Goal: Task Accomplishment & Management: Use online tool/utility

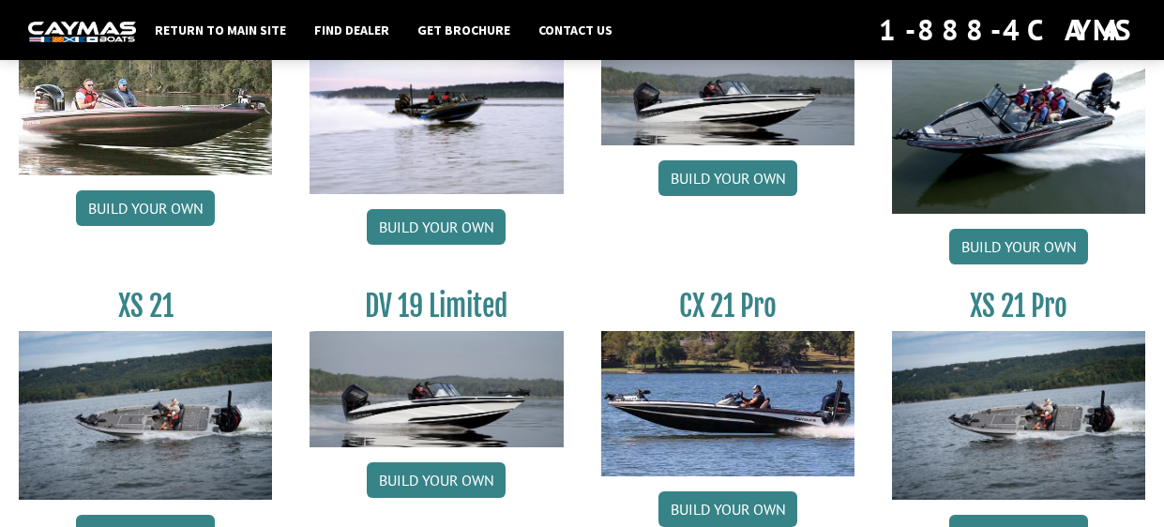
scroll to position [2340, 0]
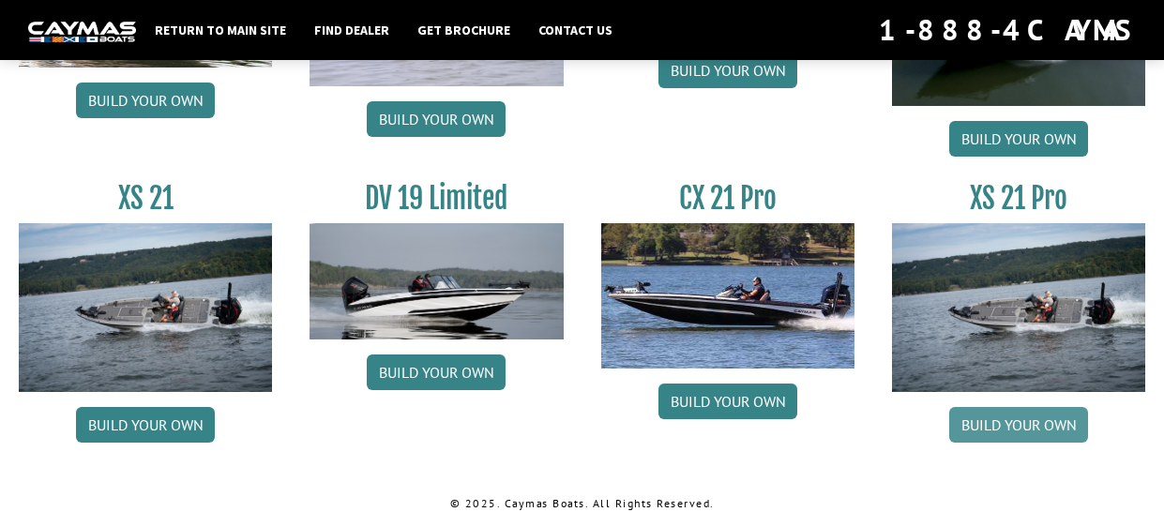
click at [967, 427] on link "Build your own" at bounding box center [1018, 425] width 139 height 36
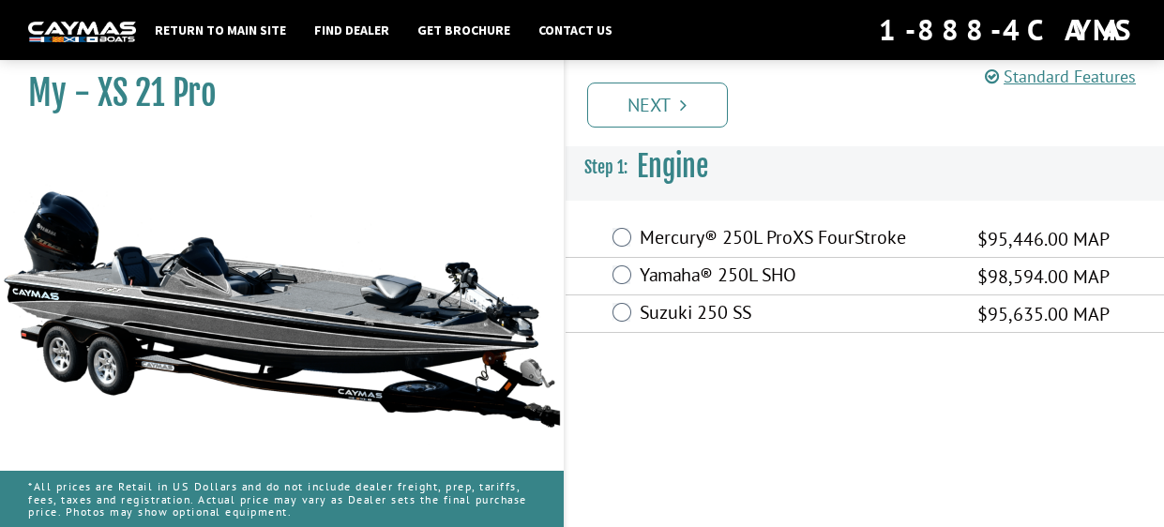
click at [731, 240] on label "Mercury® 250L ProXS FourStroke" at bounding box center [797, 239] width 314 height 27
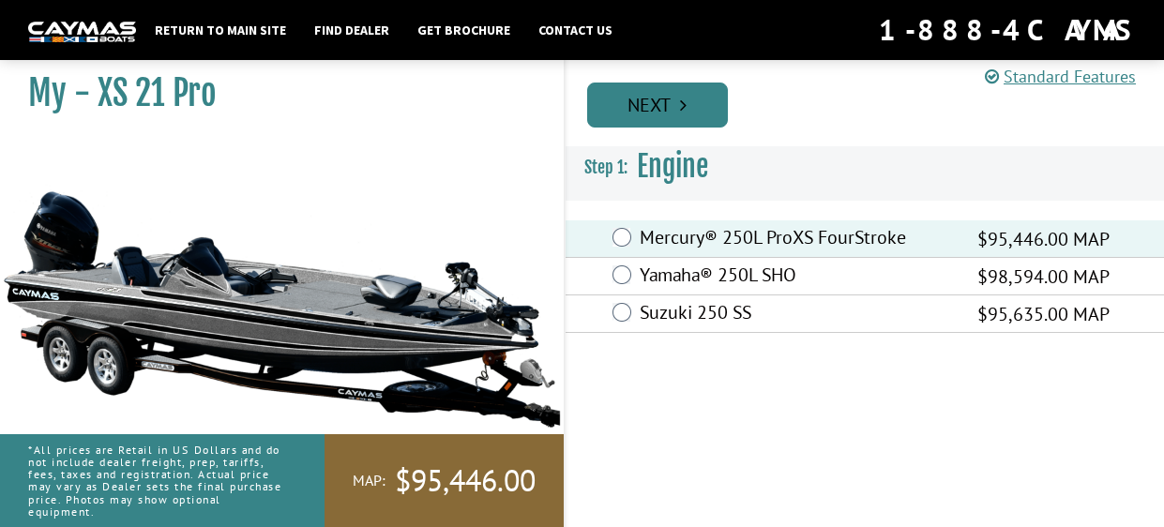
click at [684, 117] on link "Next" at bounding box center [657, 105] width 141 height 45
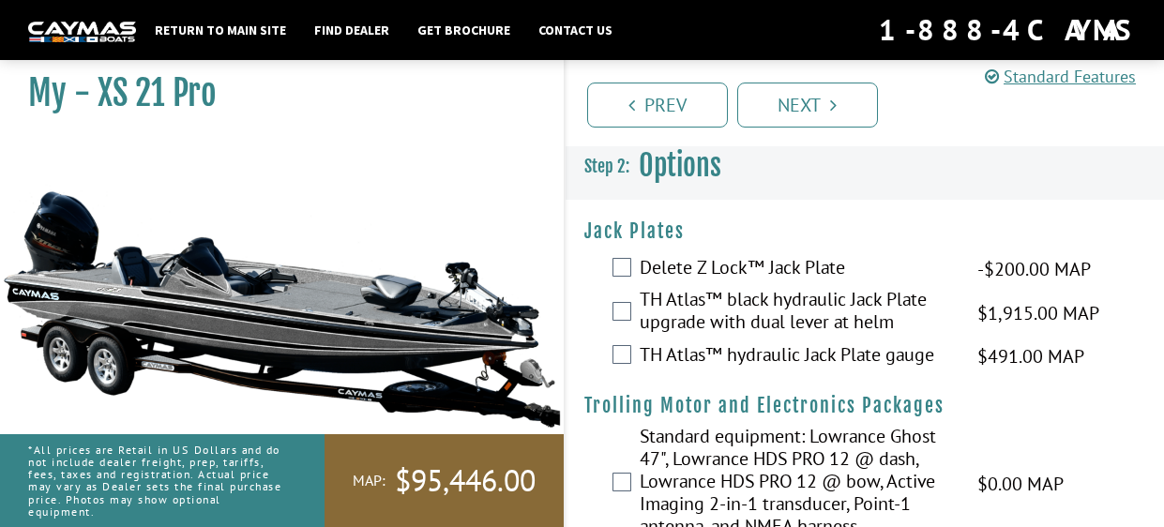
click at [694, 316] on label "TH Atlas™ black hydraulic Jack Plate upgrade with dual lever at helm" at bounding box center [797, 313] width 314 height 50
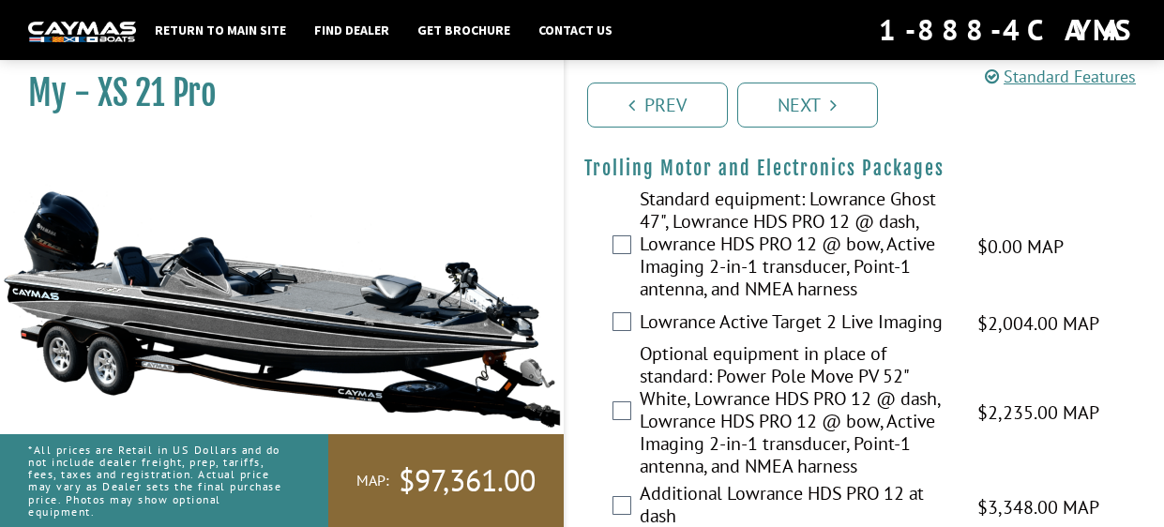
scroll to position [240, 0]
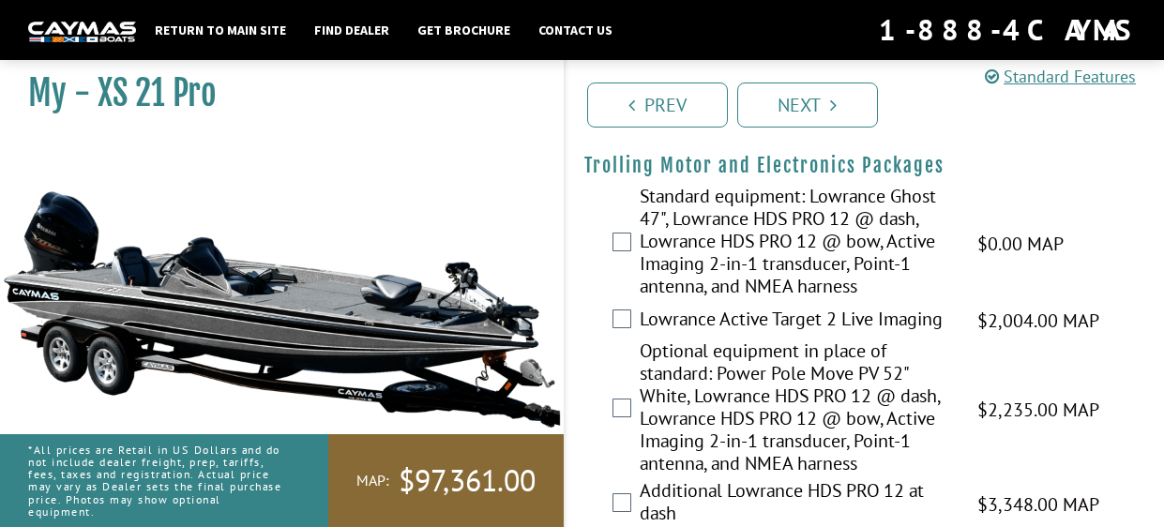
click at [694, 316] on label "Lowrance Active Target 2 Live Imaging" at bounding box center [797, 321] width 314 height 27
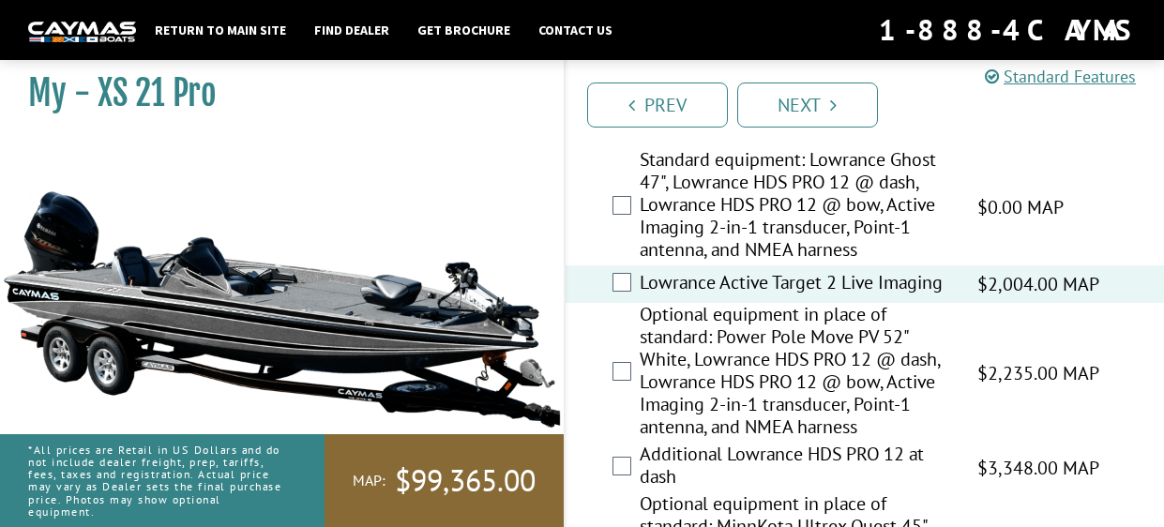
scroll to position [272, 0]
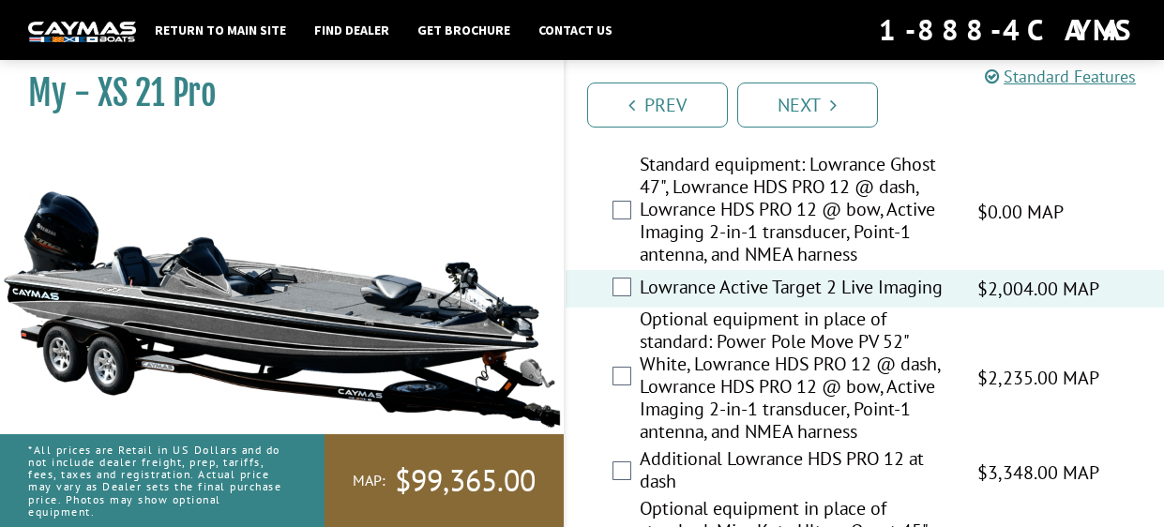
click at [668, 267] on label "Standard equipment: Lowrance Ghost 47", Lowrance HDS PRO 12 @ dash, Lowrance HD…" at bounding box center [797, 211] width 314 height 117
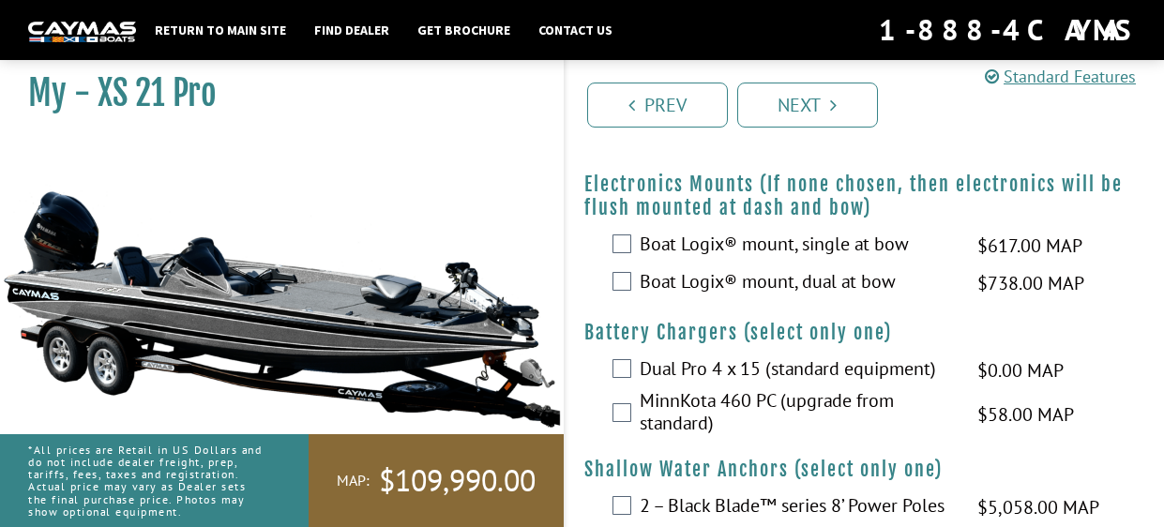
scroll to position [1498, 0]
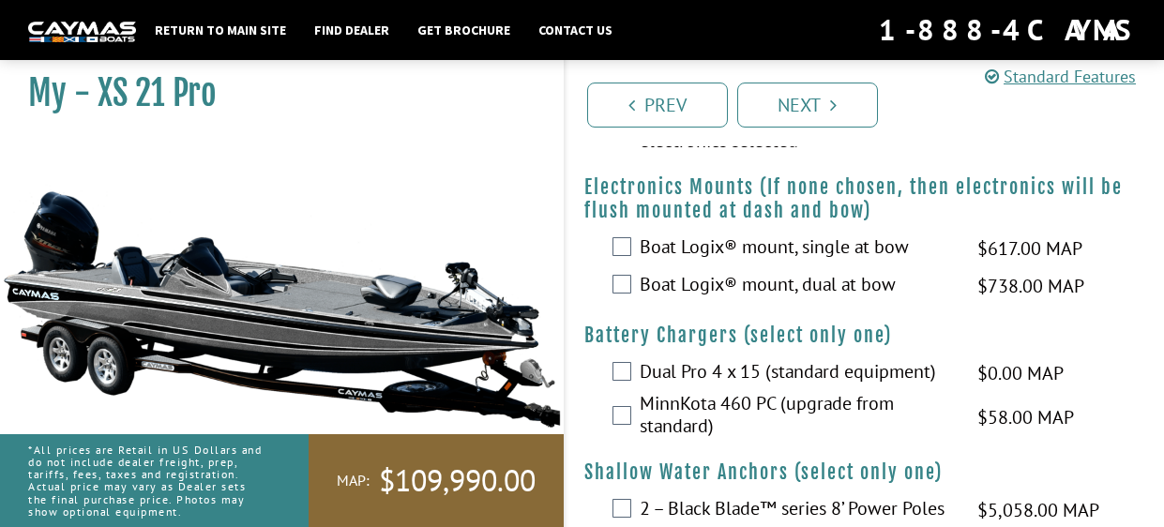
click at [805, 300] on label "Boat Logix® mount, dual at bow" at bounding box center [797, 286] width 314 height 27
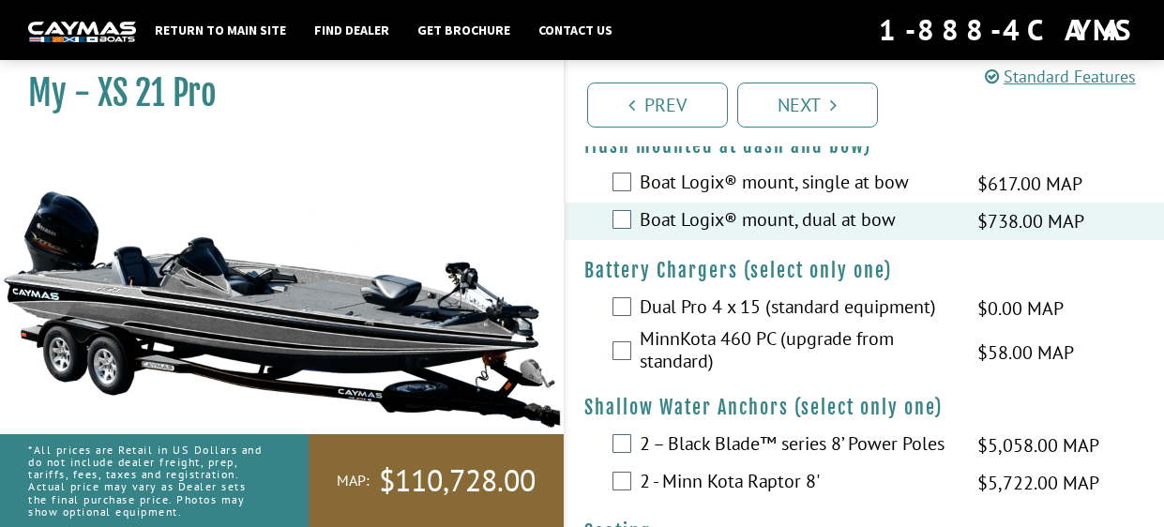
scroll to position [1585, 0]
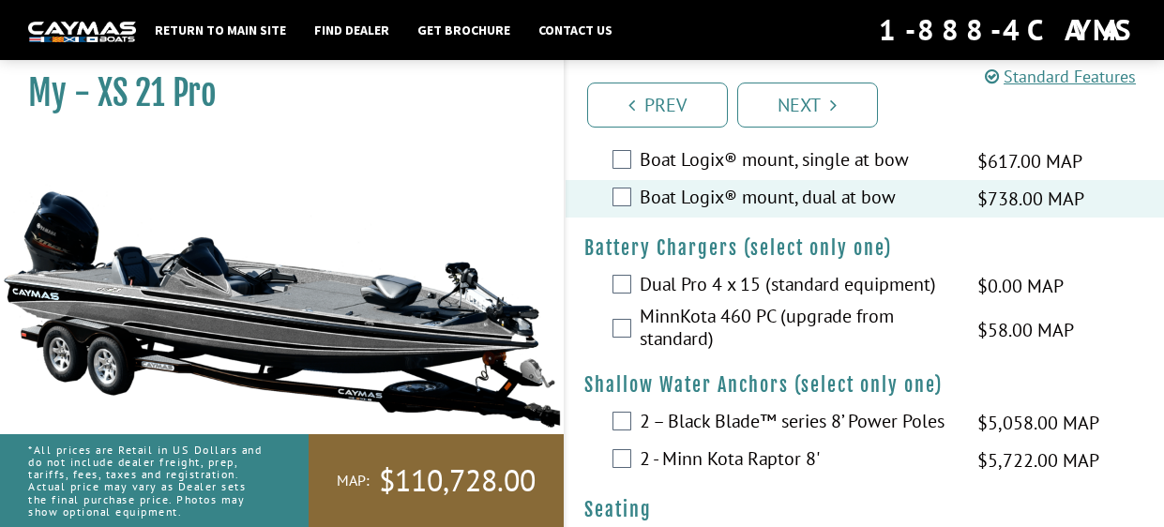
click at [785, 334] on label "MinnKota 460 PC (upgrade from standard)" at bounding box center [797, 330] width 314 height 50
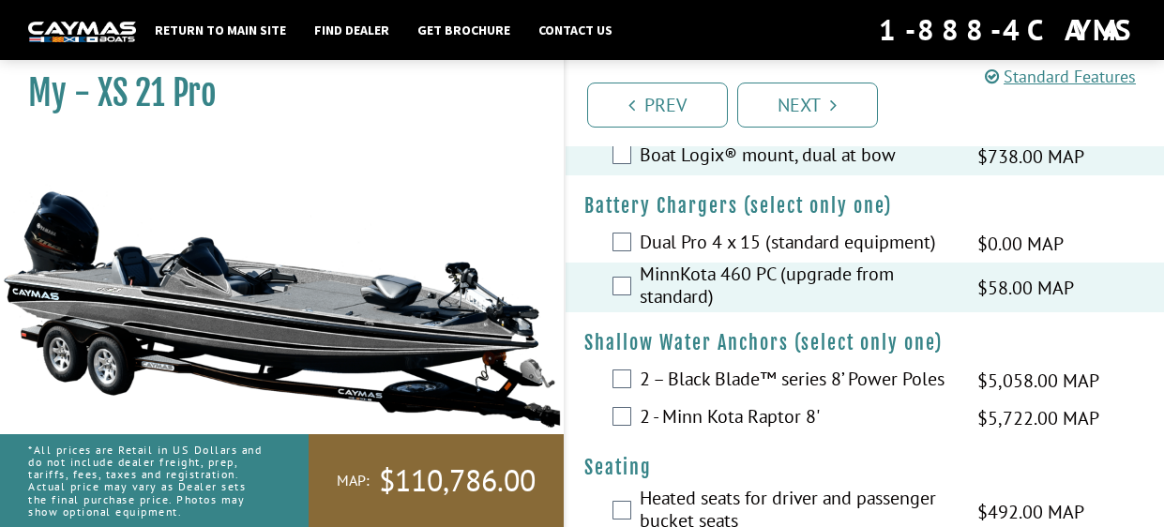
scroll to position [1622, 0]
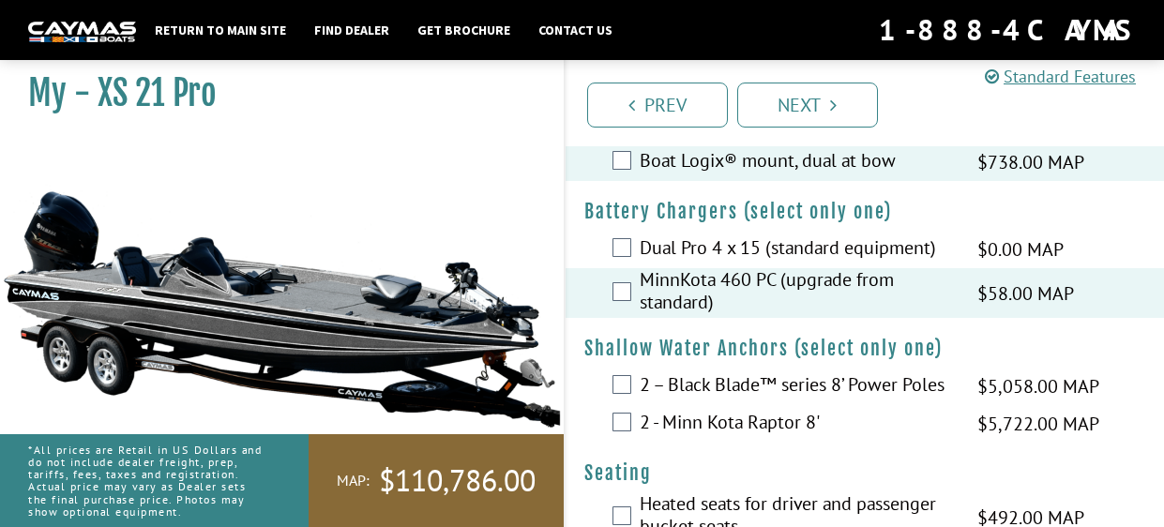
click at [747, 438] on label "2 - Minn Kota Raptor 8'" at bounding box center [797, 424] width 314 height 27
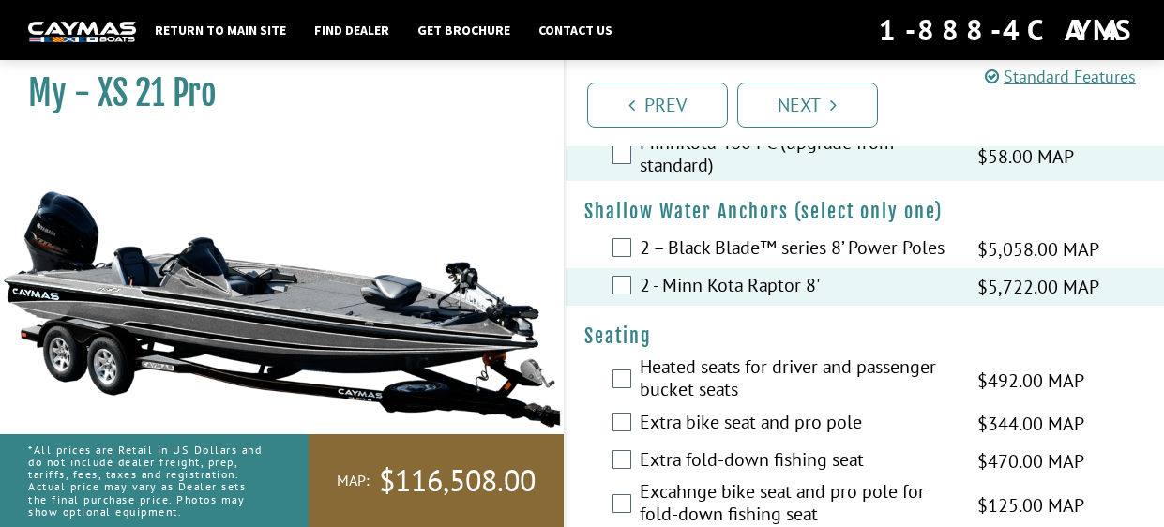
scroll to position [1767, 0]
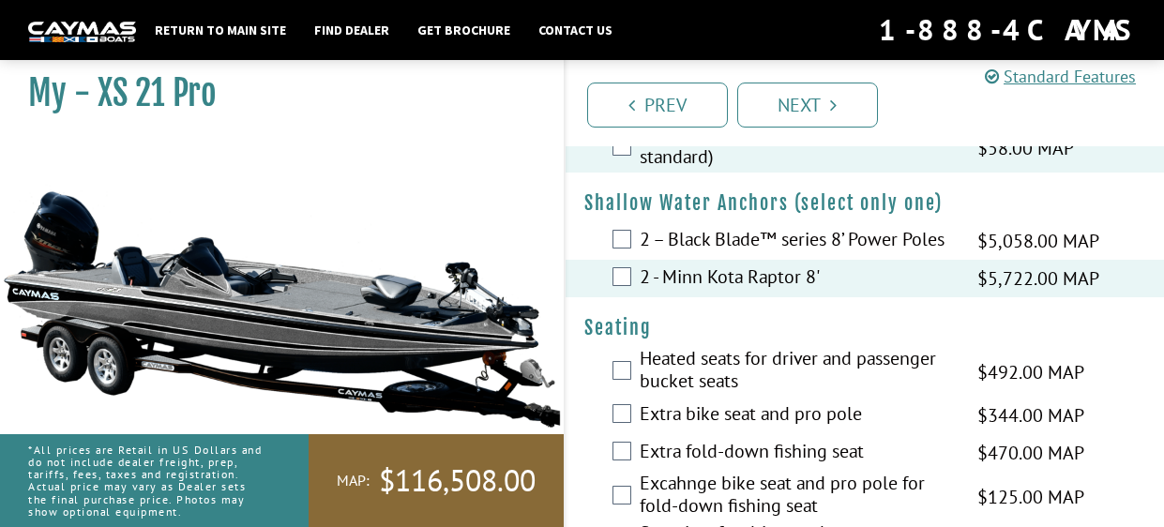
click at [718, 395] on label "Heated seats for driver and passenger bucket seats" at bounding box center [797, 372] width 314 height 50
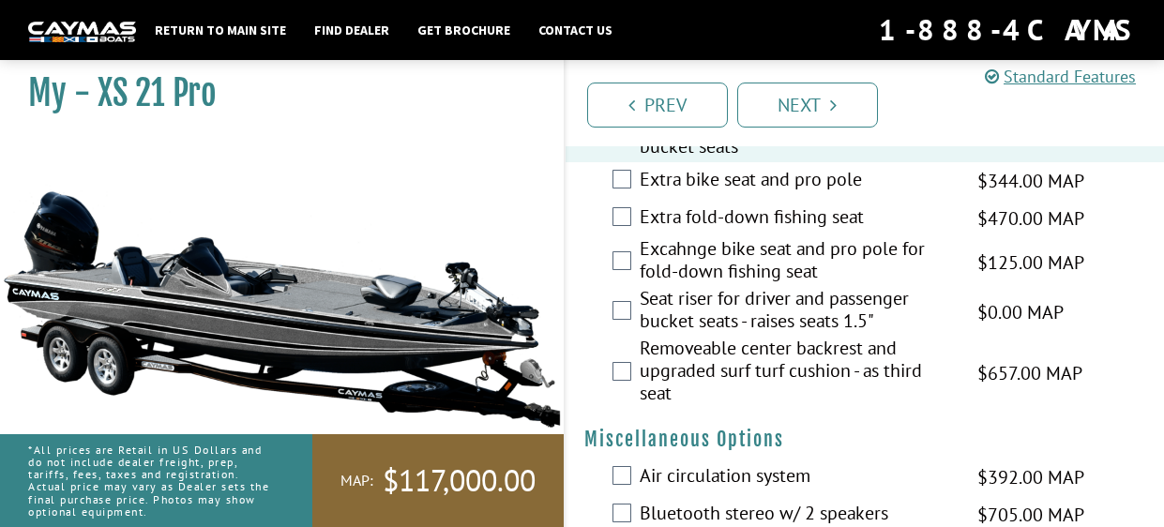
scroll to position [2005, 0]
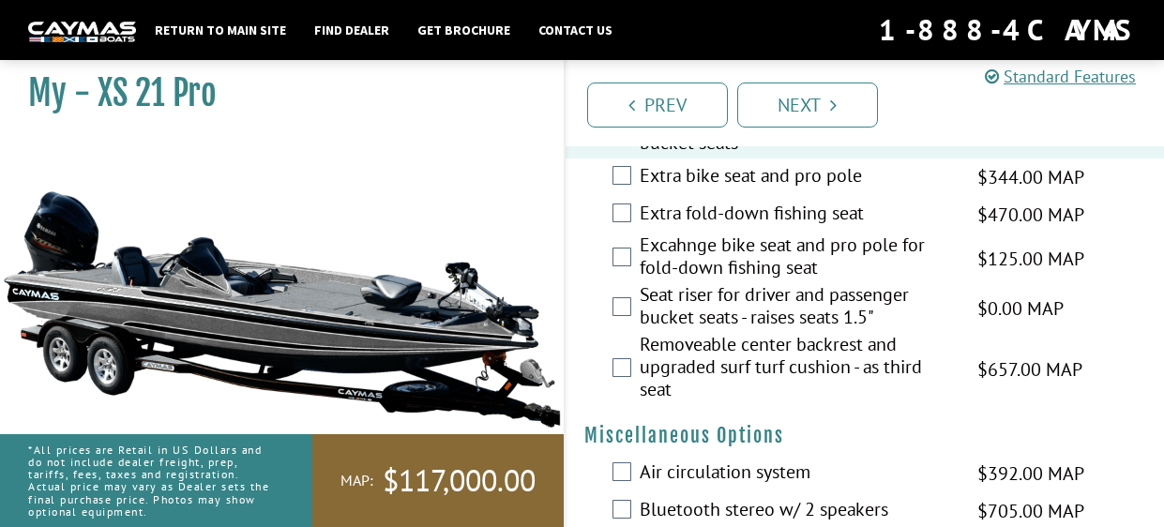
click at [673, 321] on label "Seat riser for driver and passenger bucket seats - raises seats 1.5"" at bounding box center [797, 308] width 314 height 50
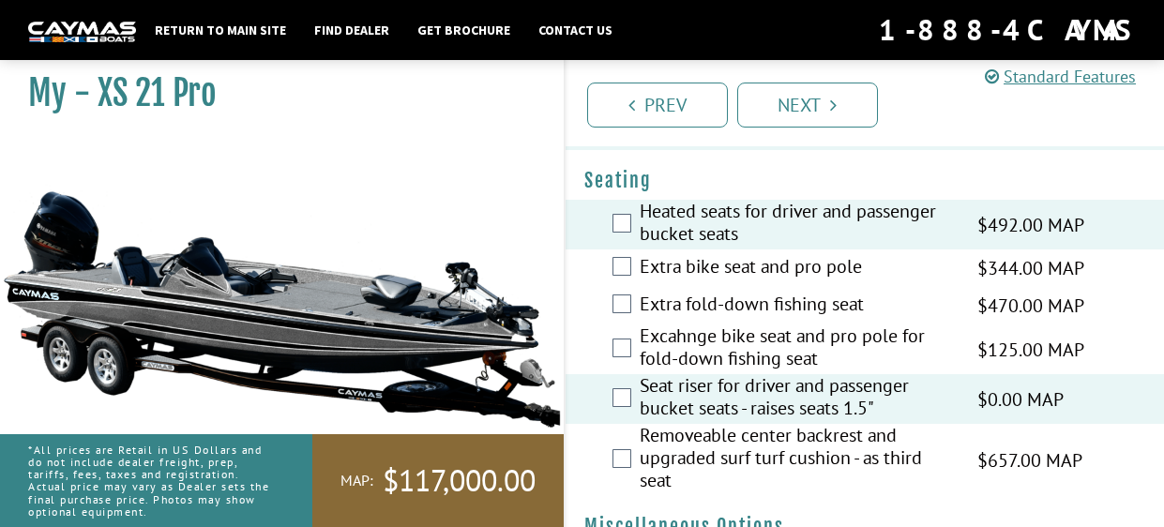
scroll to position [1913, 0]
click at [740, 283] on label "Extra bike seat and pro pole" at bounding box center [797, 269] width 314 height 27
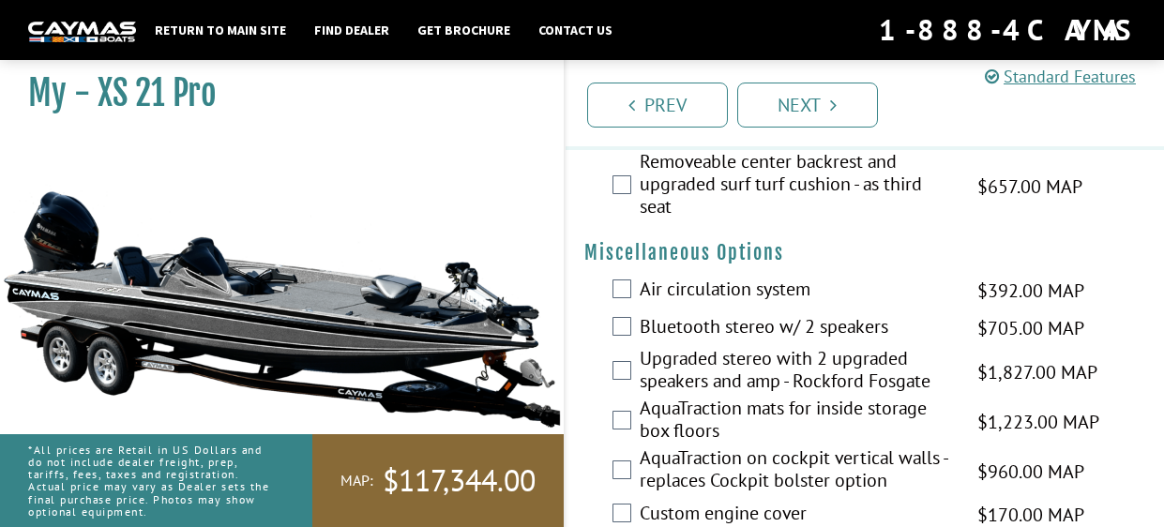
scroll to position [2187, 0]
click at [761, 386] on label "Upgraded stereo with 2 upgraded speakers and amp - Rockford Fosgate" at bounding box center [797, 373] width 314 height 50
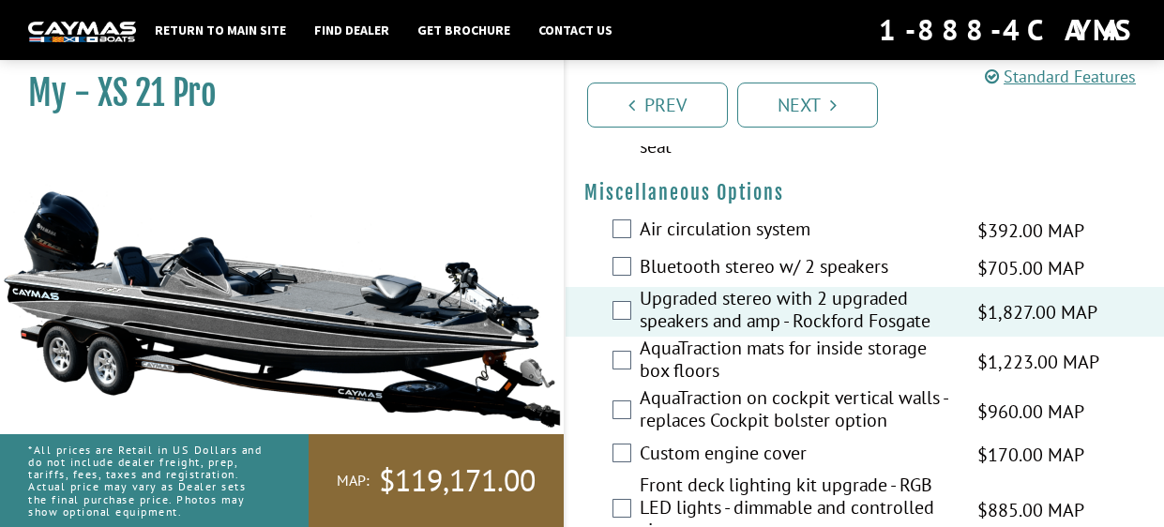
scroll to position [2252, 0]
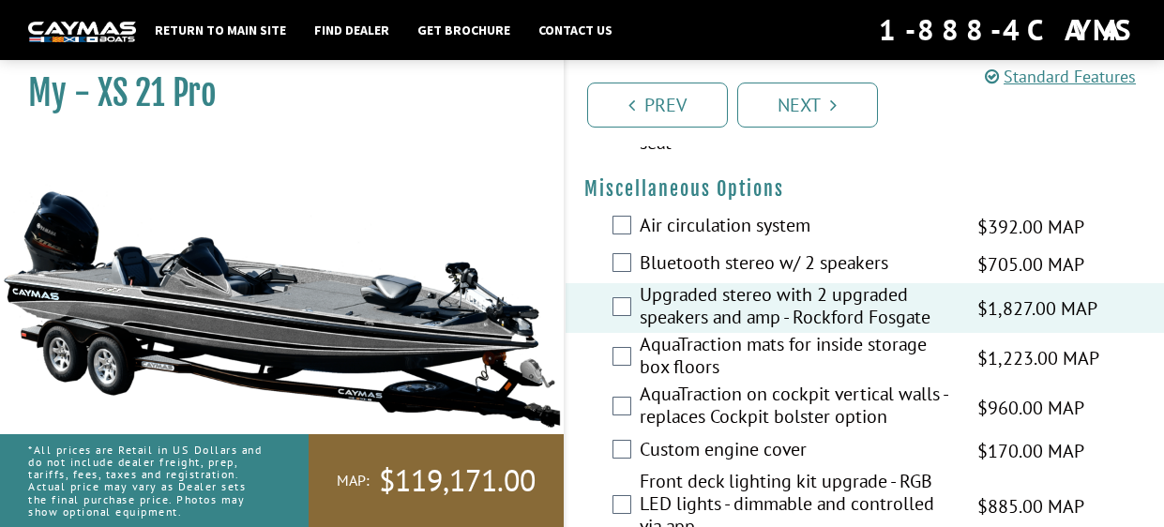
click at [761, 383] on label "AquaTraction mats for inside storage box floors" at bounding box center [797, 358] width 314 height 50
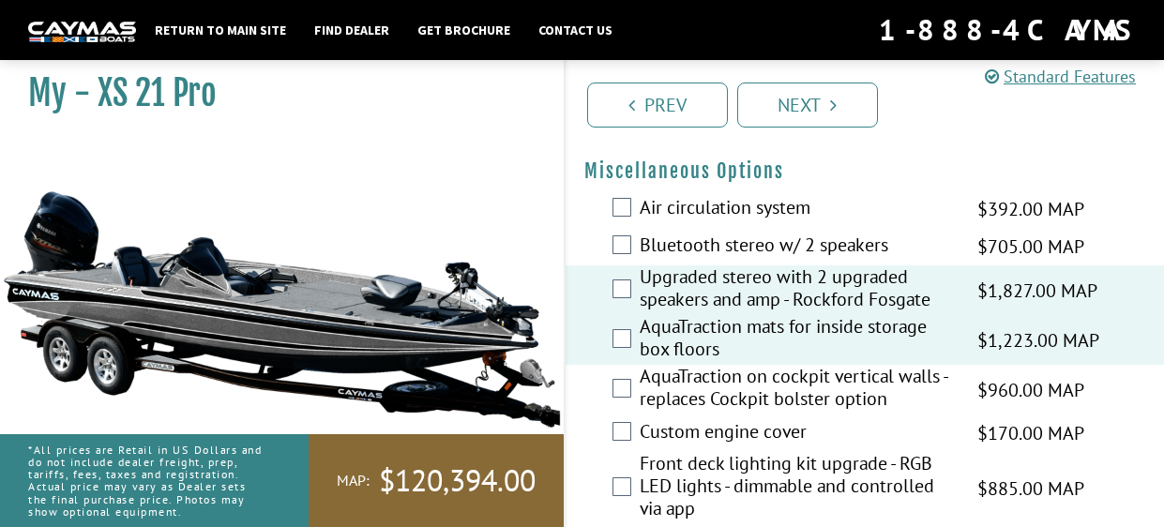
scroll to position [2309, 0]
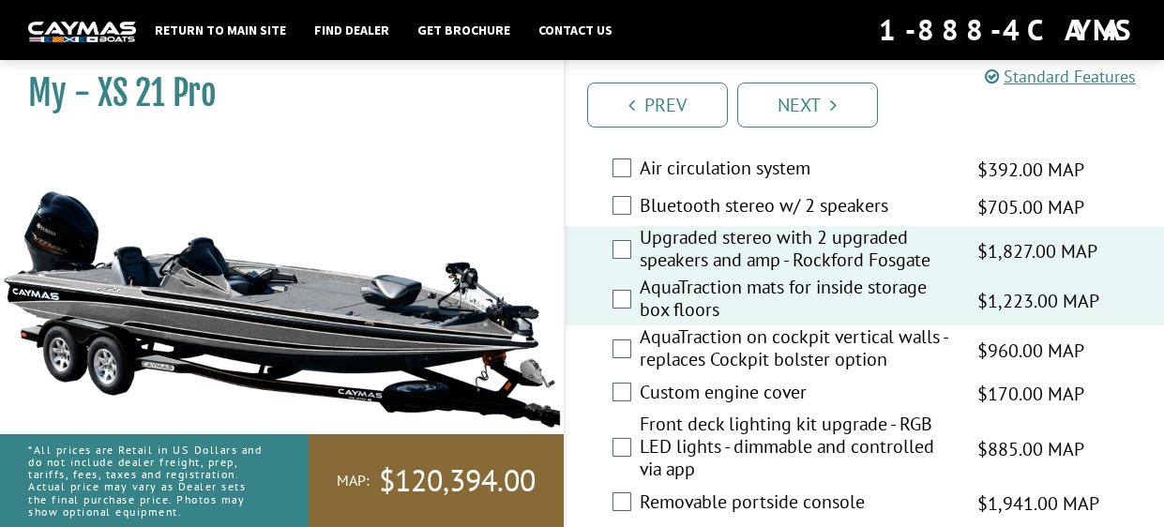
click at [743, 408] on label "Custom engine cover" at bounding box center [797, 394] width 314 height 27
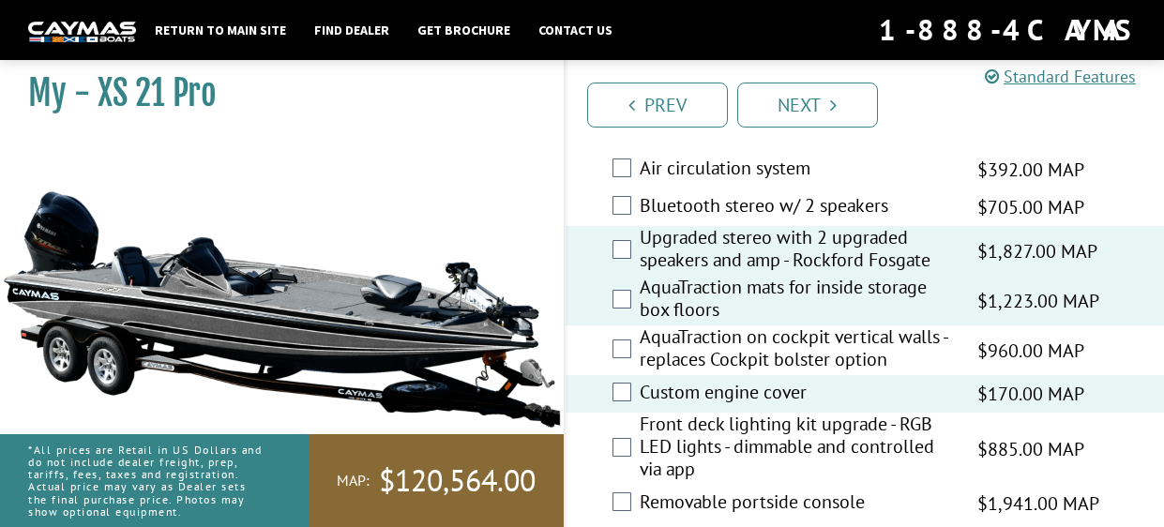
click at [748, 413] on div "Custom engine cover $170.00 MAP $201.00 MSRP" at bounding box center [865, 394] width 599 height 38
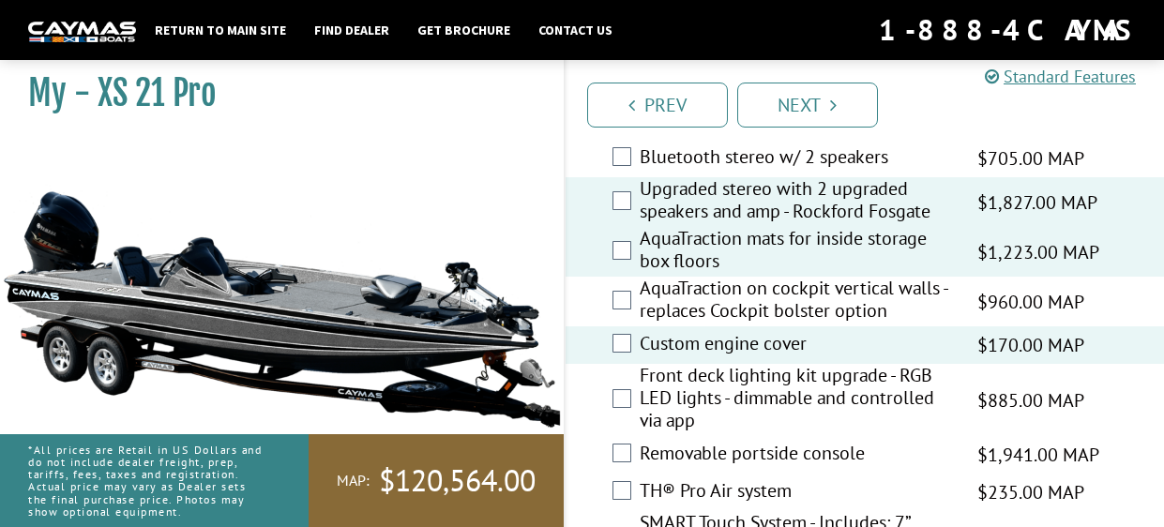
click at [734, 410] on label "Front deck lighting kit upgrade - RGB LED lights - dimmable and controlled via …" at bounding box center [797, 400] width 314 height 72
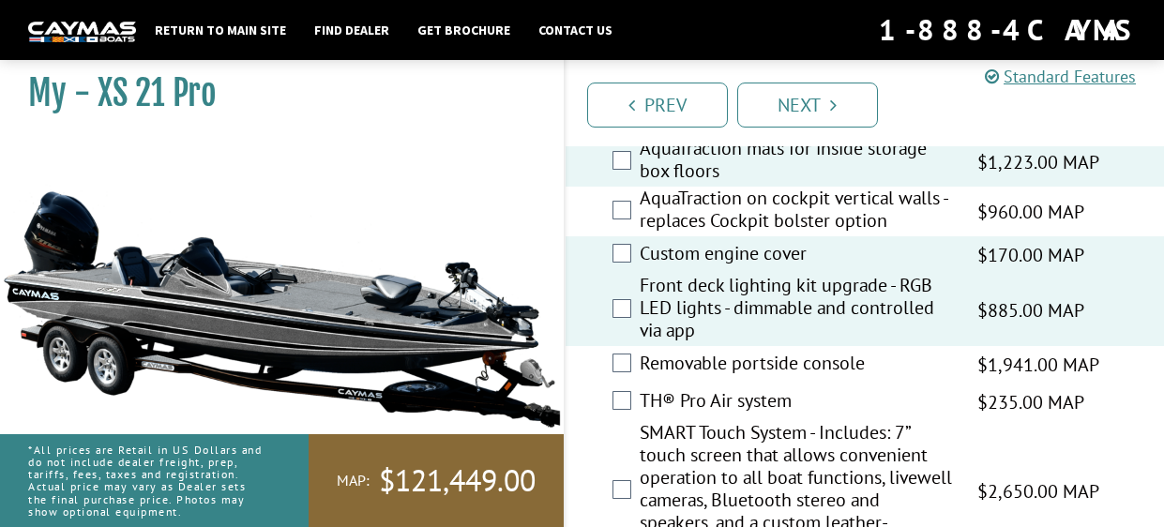
scroll to position [2469, 0]
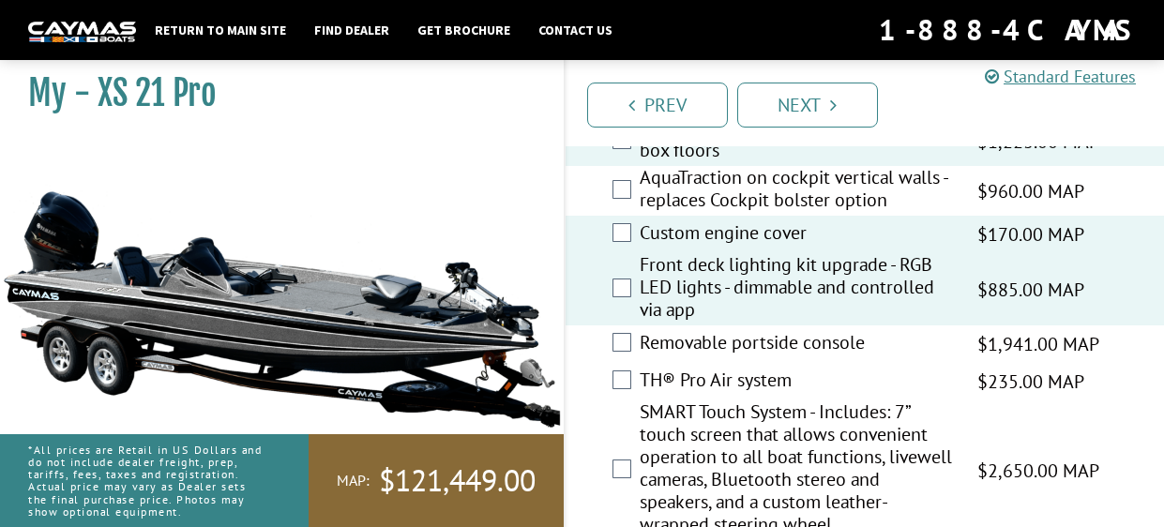
click at [710, 388] on label "TH® Pro Air system" at bounding box center [797, 382] width 314 height 27
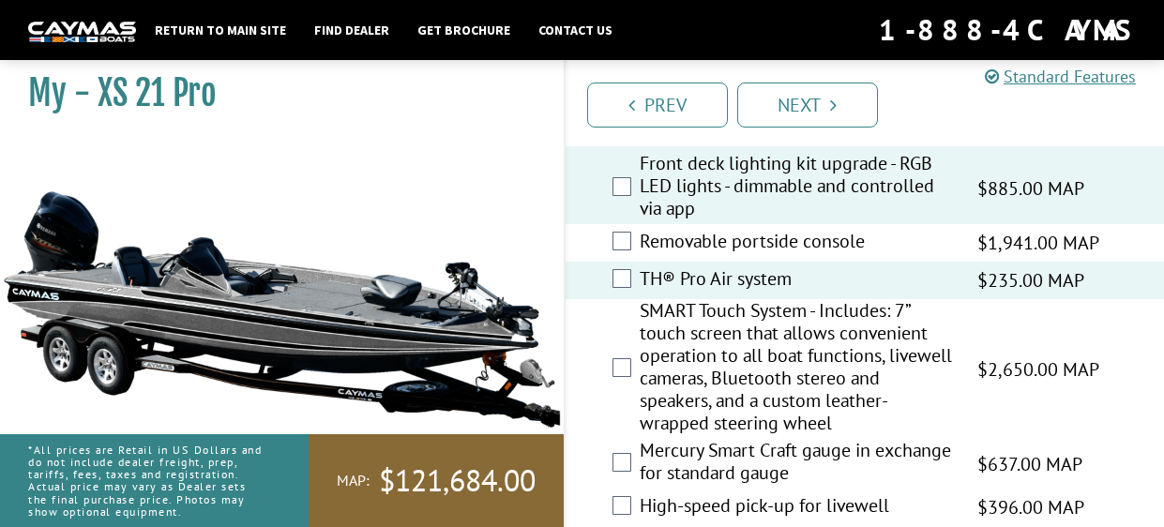
click at [710, 388] on label "SMART Touch System - Includes: 7” touch screen that allows convenient operation…" at bounding box center [797, 369] width 314 height 140
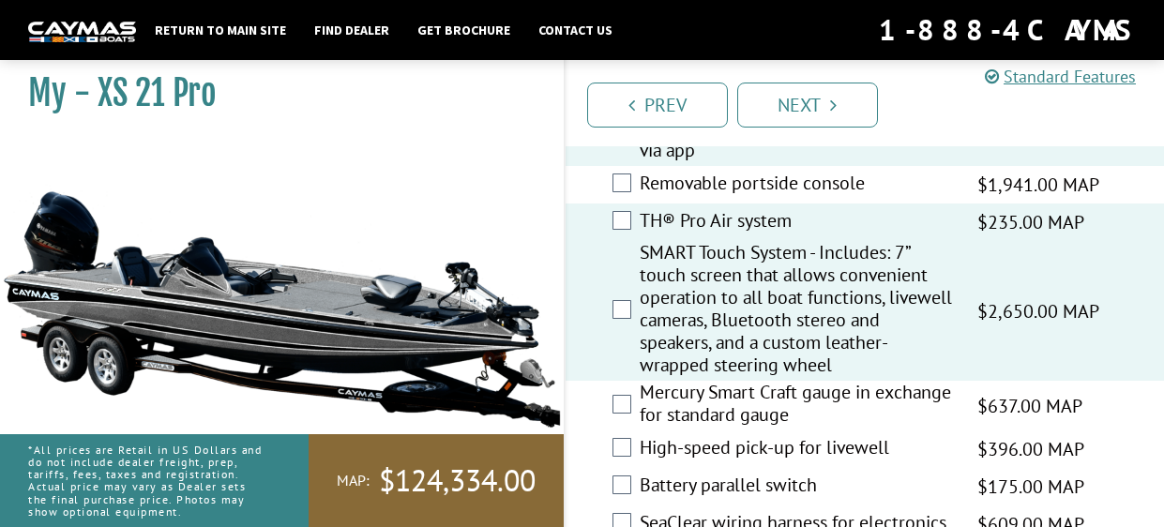
scroll to position [2633, 0]
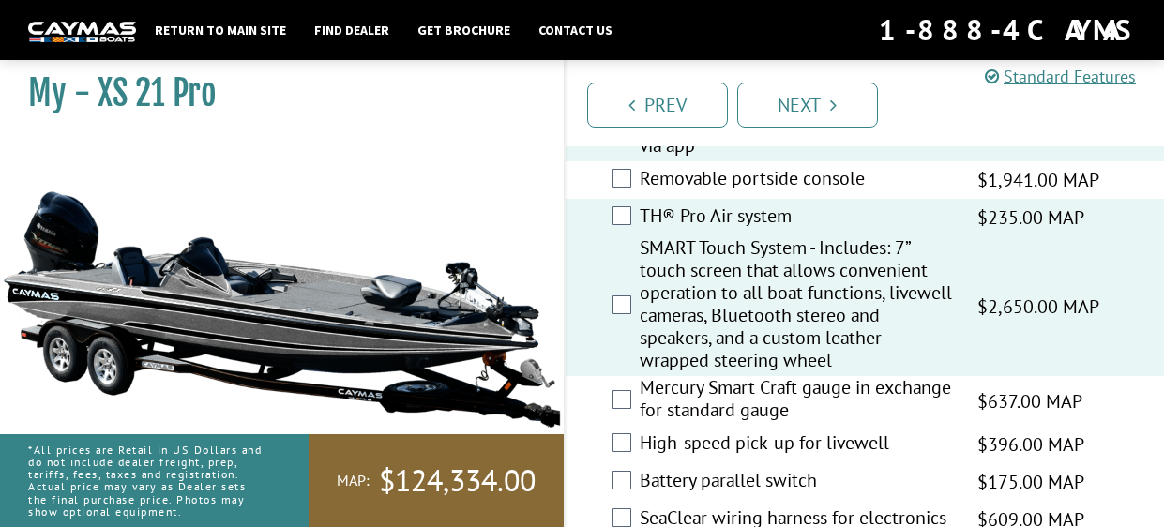
click at [704, 348] on label "SMART Touch System - Includes: 7” touch screen that allows convenient operation…" at bounding box center [797, 306] width 314 height 140
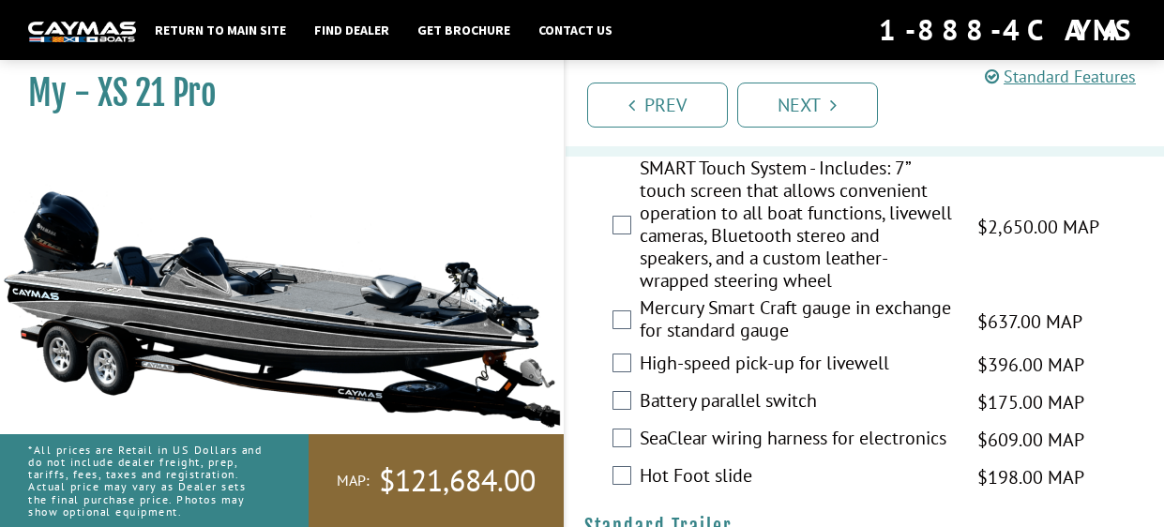
scroll to position [2708, 0]
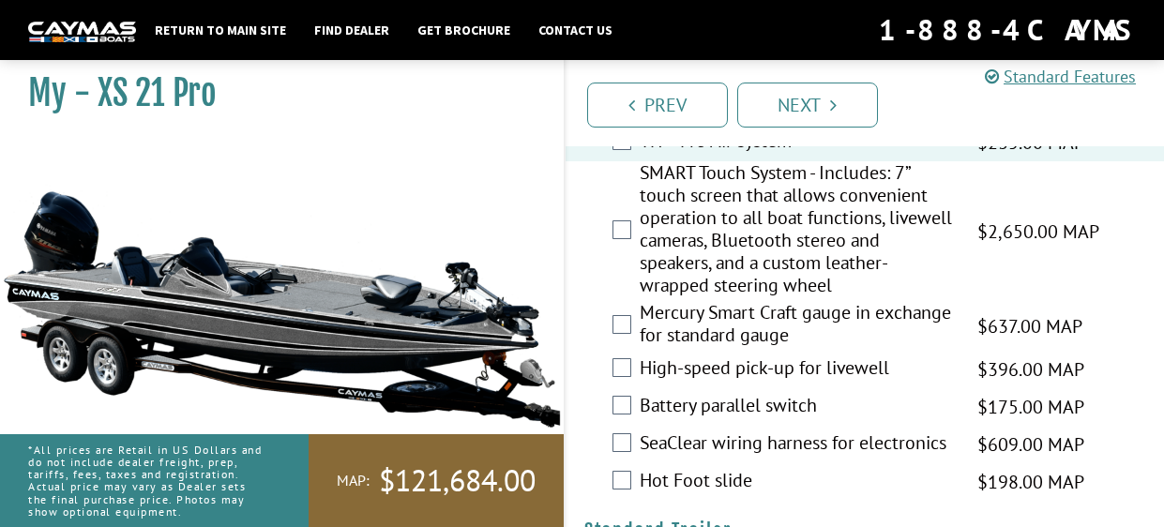
click at [707, 384] on label "High-speed pick-up for livewell" at bounding box center [797, 369] width 314 height 27
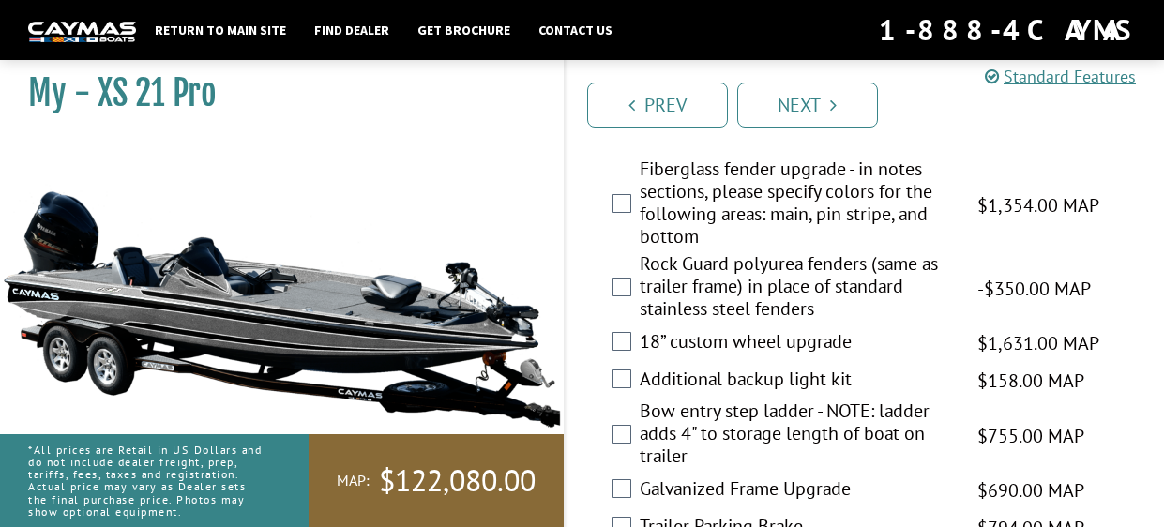
scroll to position [3110, 0]
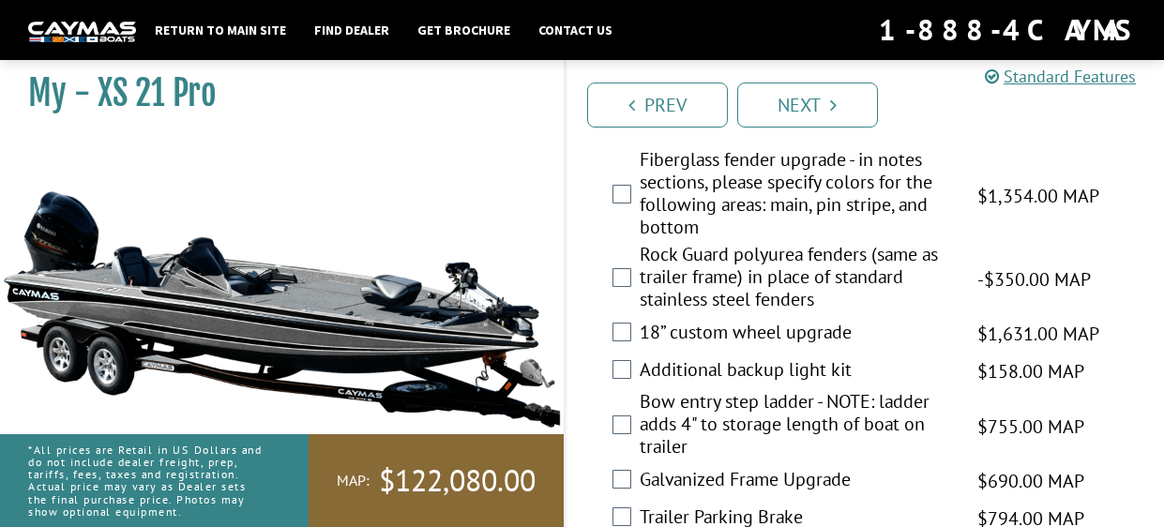
click at [705, 348] on label "18” custom wheel upgrade" at bounding box center [797, 334] width 314 height 27
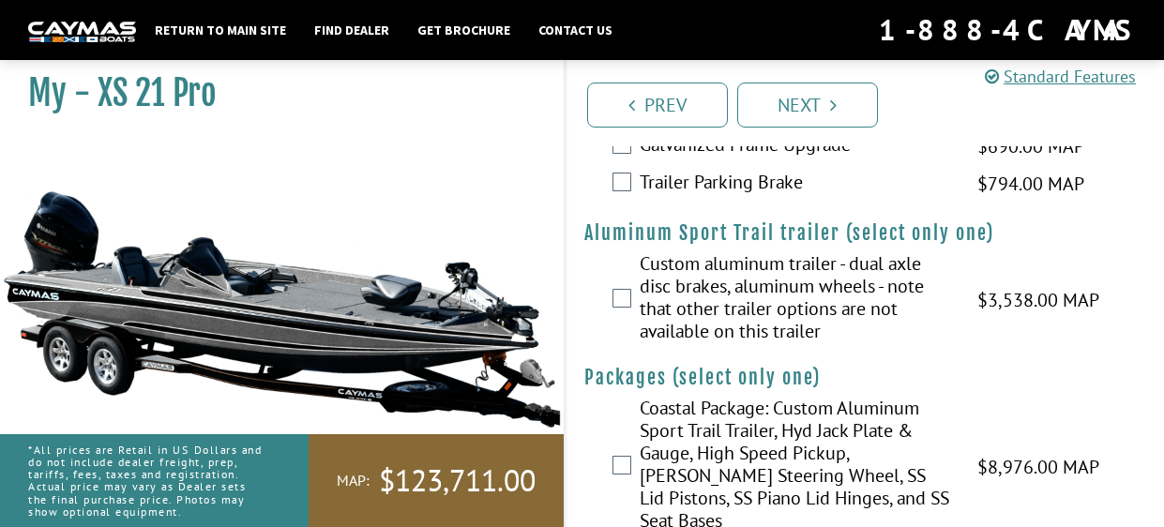
scroll to position [3483, 0]
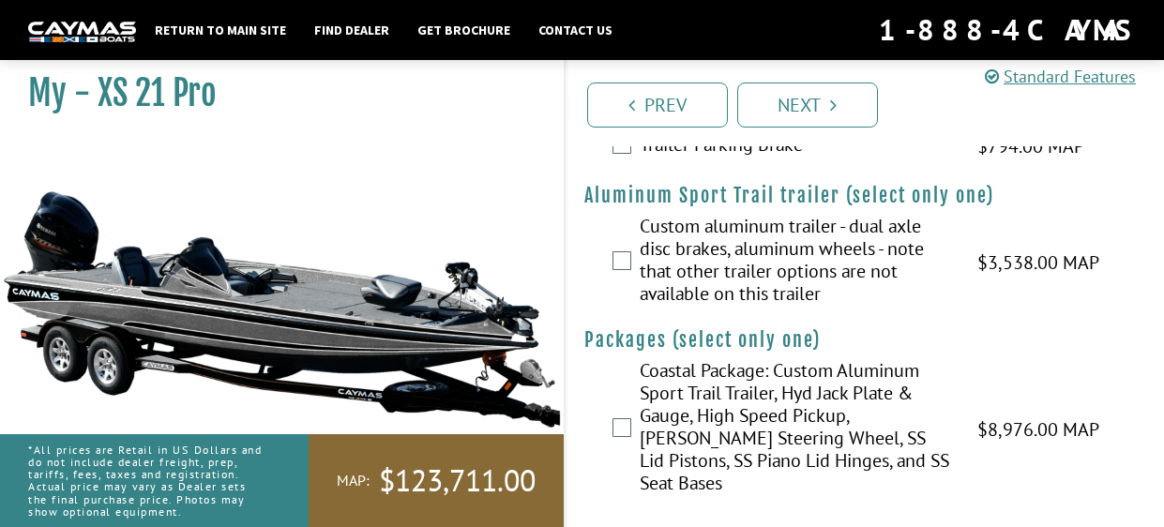
click at [231, 14] on nav "Return to main site Find Dealer Get Brochure Contact Us 1-888-4CAYMAS" at bounding box center [582, 29] width 1108 height 41
click at [250, 37] on link "Return to main site" at bounding box center [220, 30] width 150 height 24
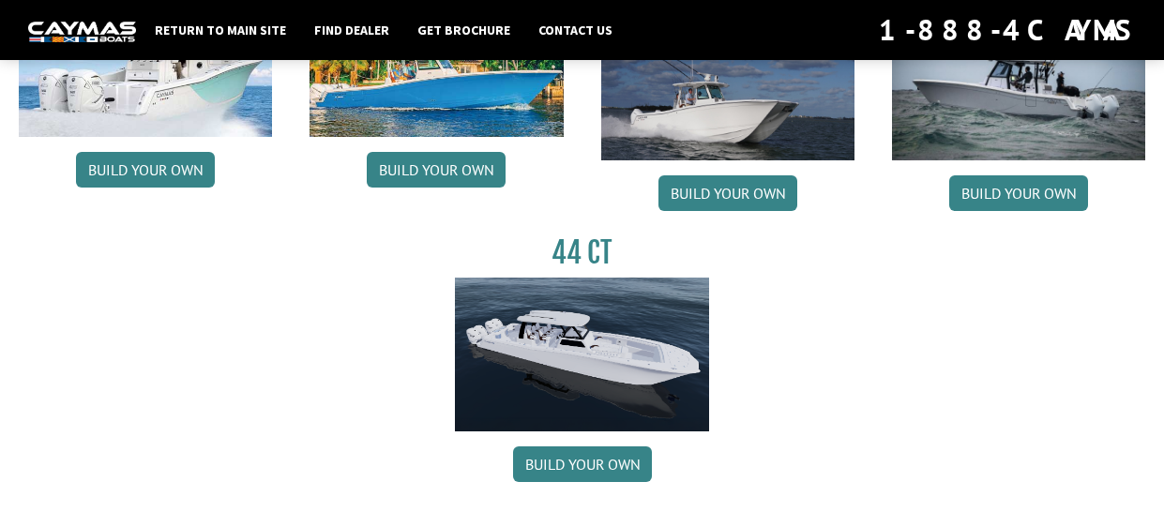
scroll to position [1024, 0]
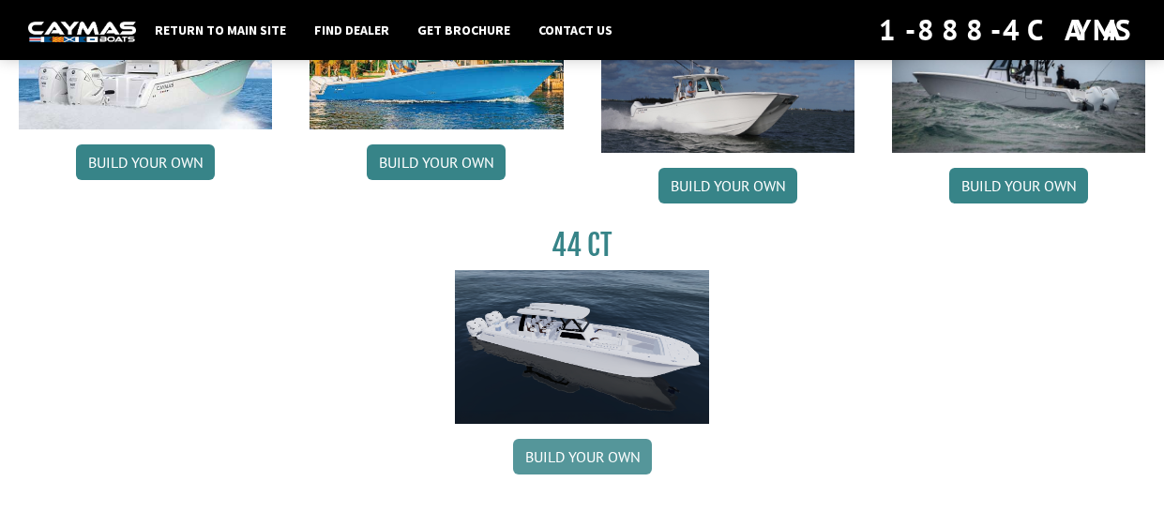
click at [598, 469] on link "Build your own" at bounding box center [582, 457] width 139 height 36
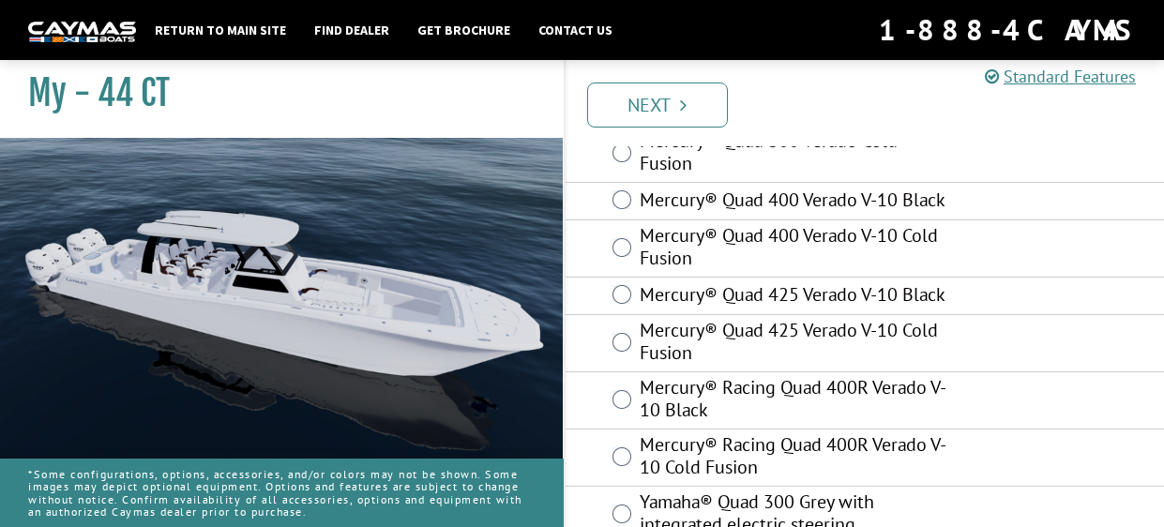
scroll to position [139, 0]
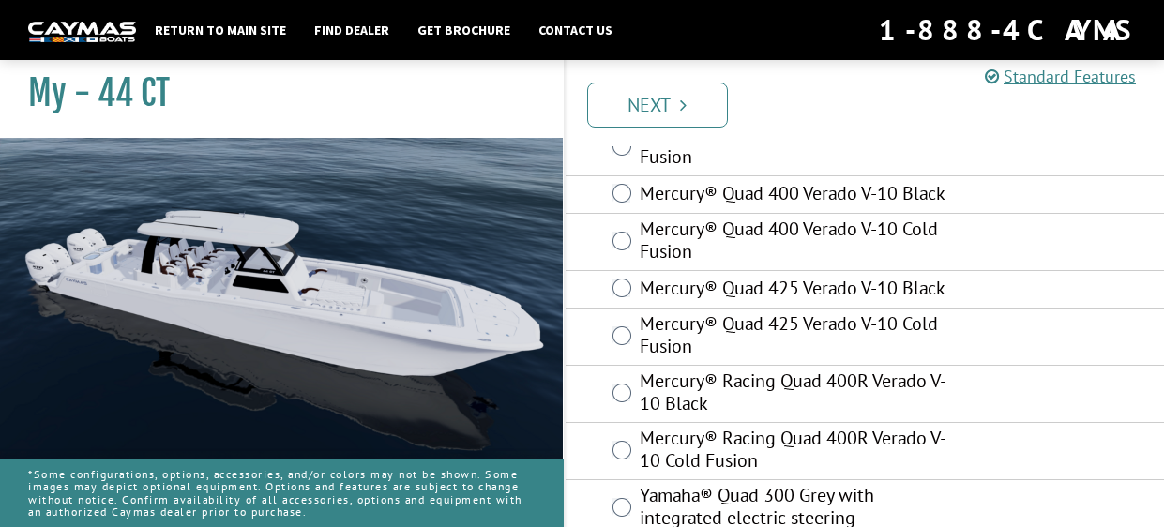
click at [742, 329] on label "Mercury® Quad 425 Verado V-10 Cold Fusion" at bounding box center [797, 337] width 314 height 50
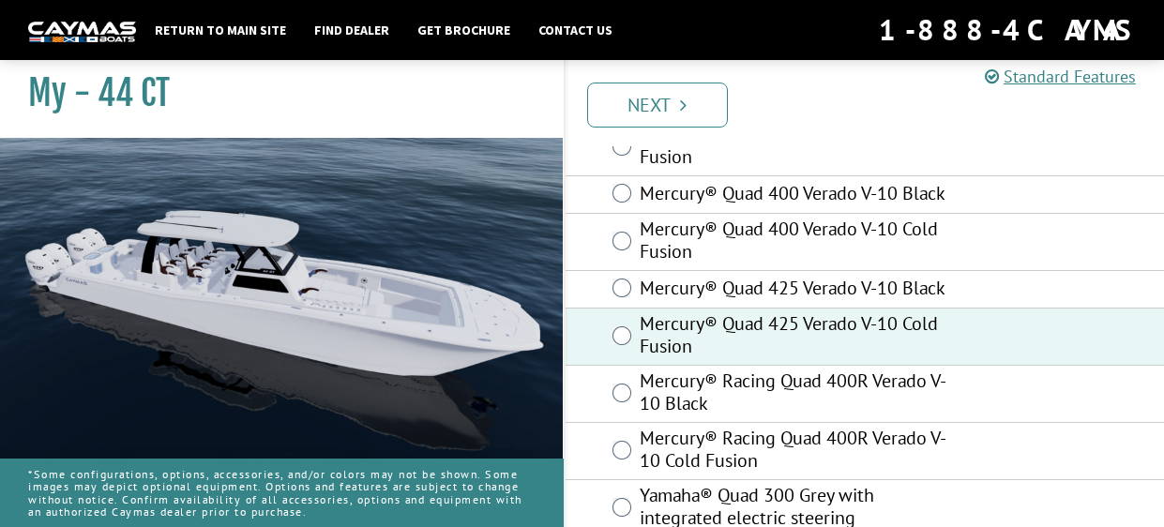
click at [647, 287] on label "Mercury® Quad 425 Verado V-10 Black" at bounding box center [797, 290] width 314 height 27
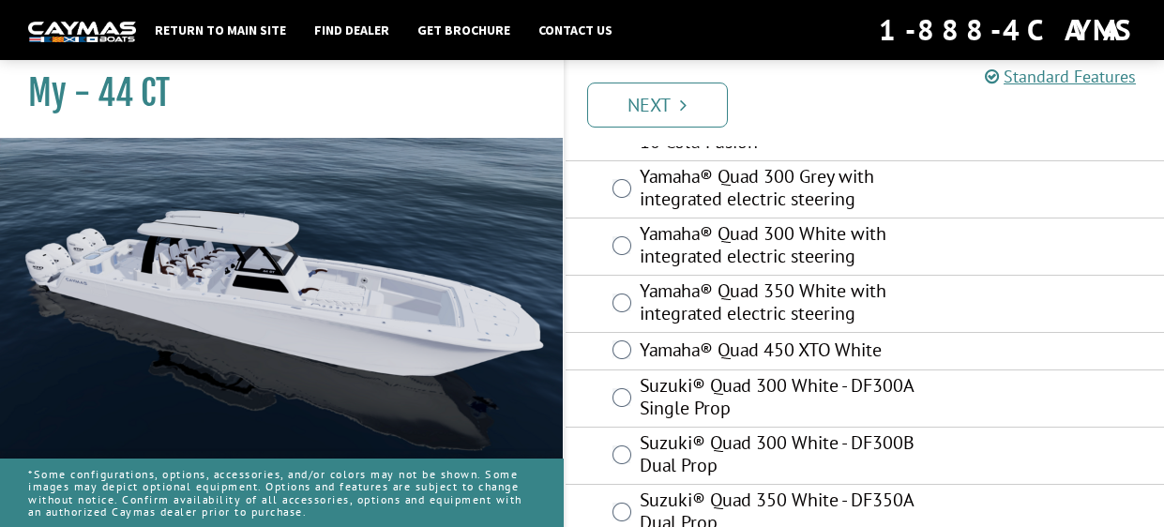
scroll to position [488, 0]
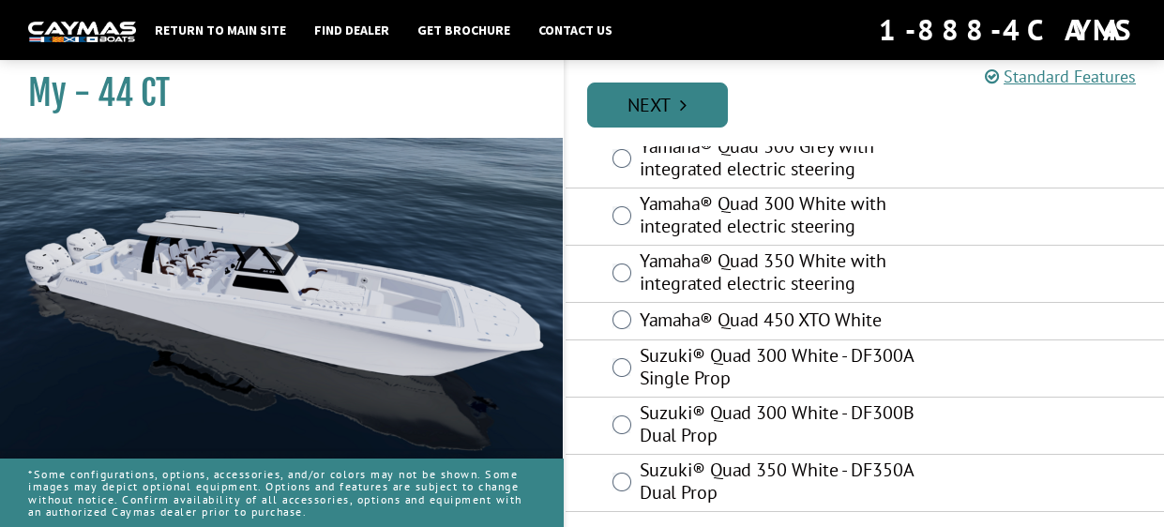
click at [652, 106] on link "Next" at bounding box center [657, 105] width 141 height 45
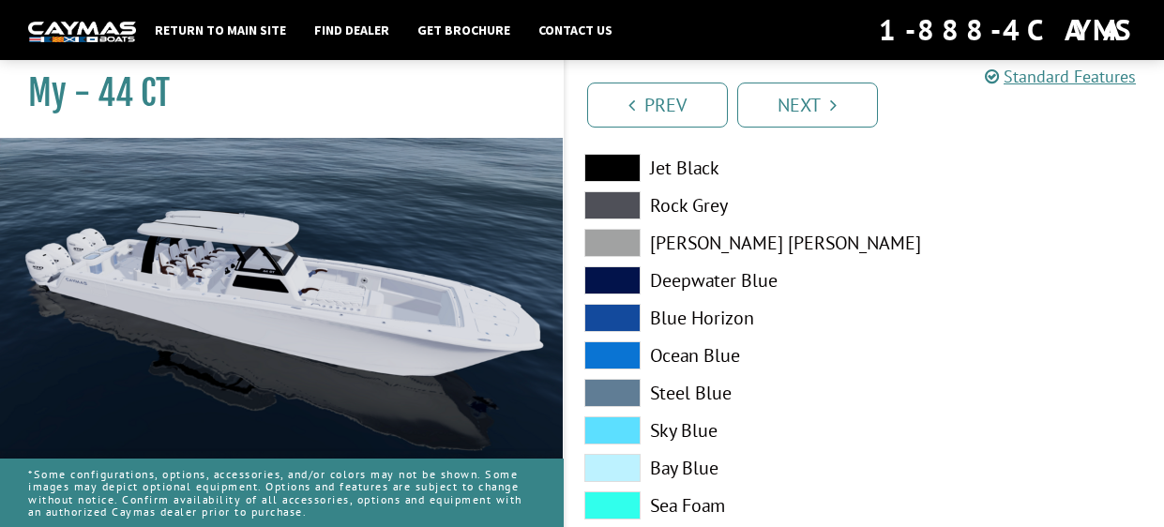
scroll to position [2407, 0]
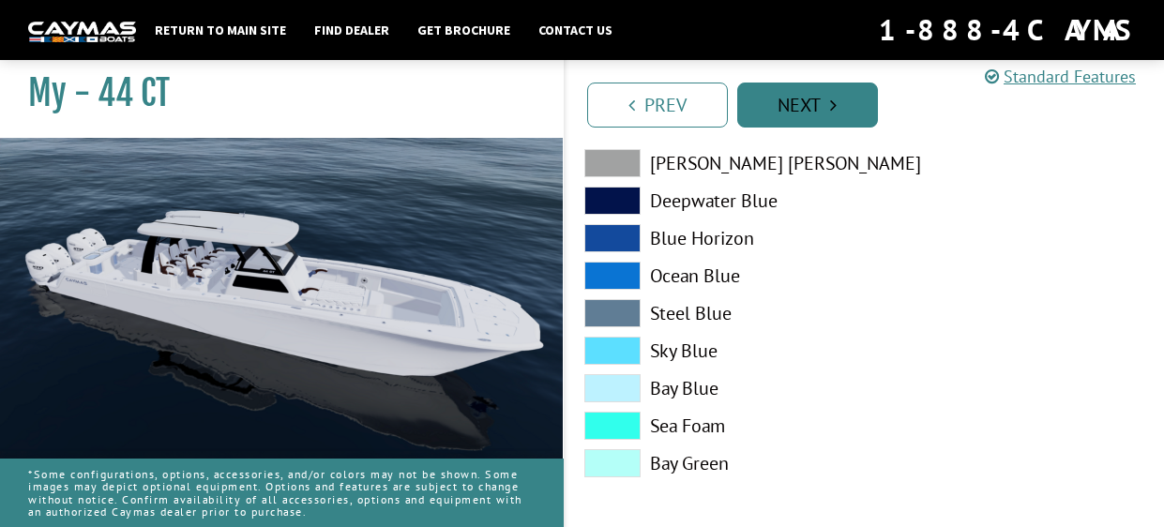
click at [794, 119] on link "Next" at bounding box center [807, 105] width 141 height 45
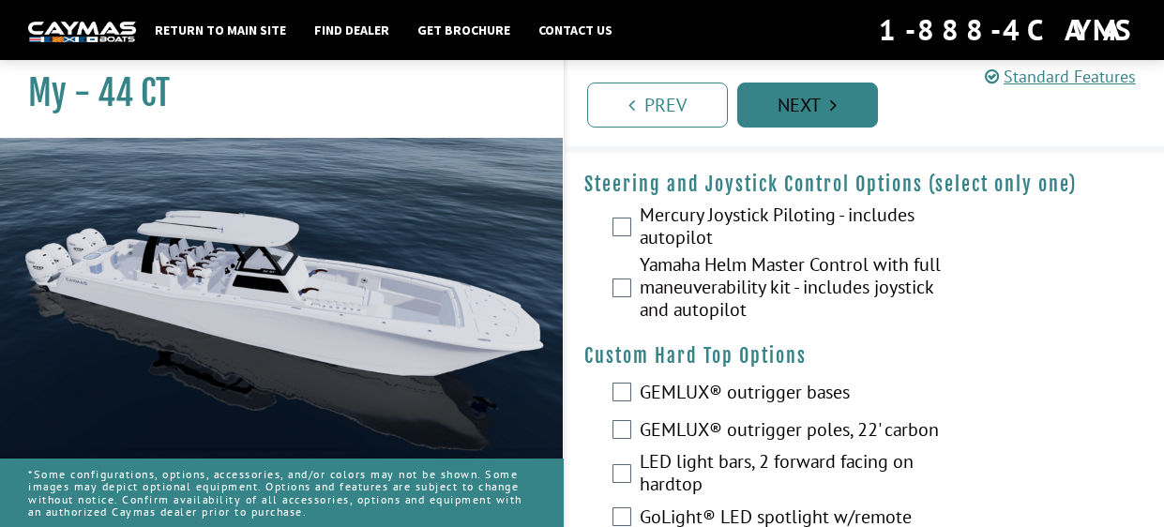
scroll to position [0, 0]
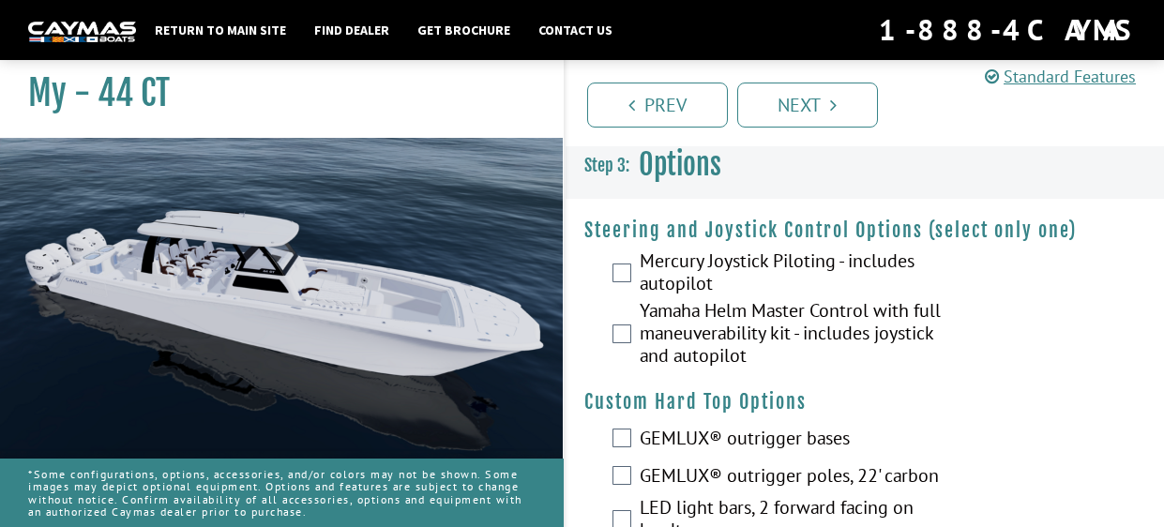
click at [690, 321] on label "Yamaha Helm Master Control with full maneuverability kit - includes joystick an…" at bounding box center [797, 335] width 314 height 72
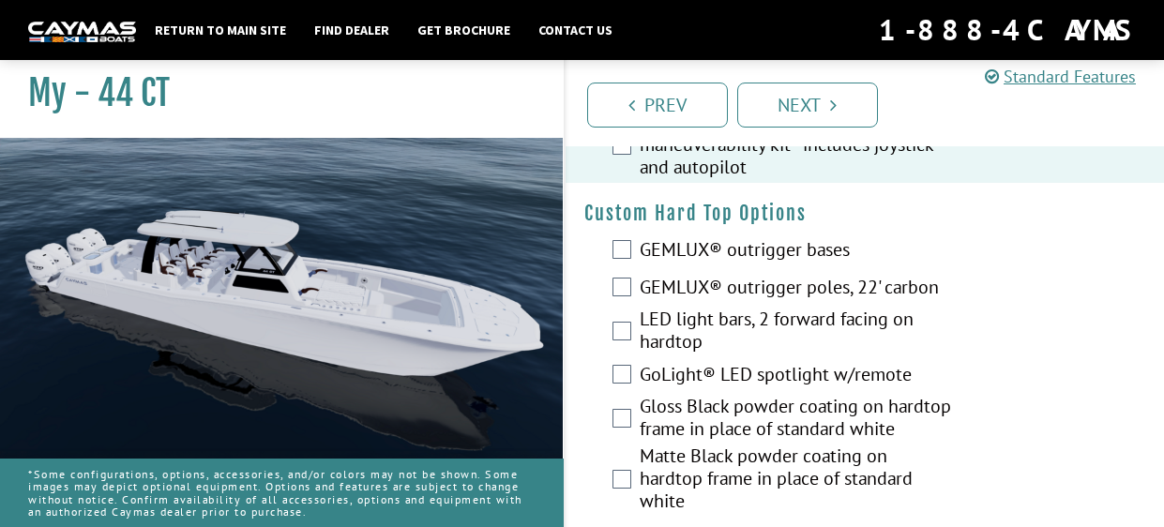
scroll to position [233, 0]
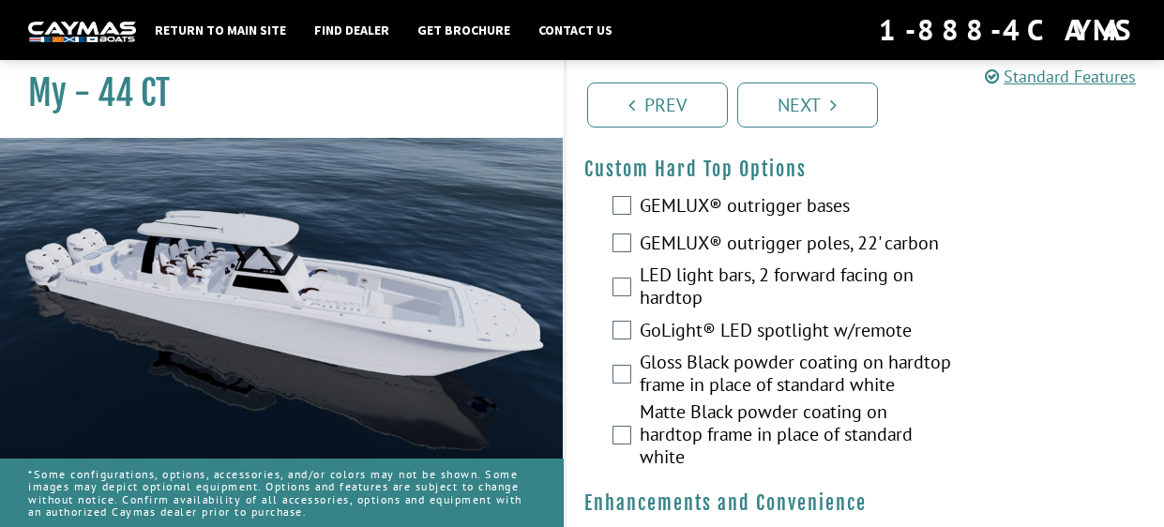
click at [684, 295] on label "LED light bars, 2 forward facing on hardtop" at bounding box center [797, 289] width 314 height 50
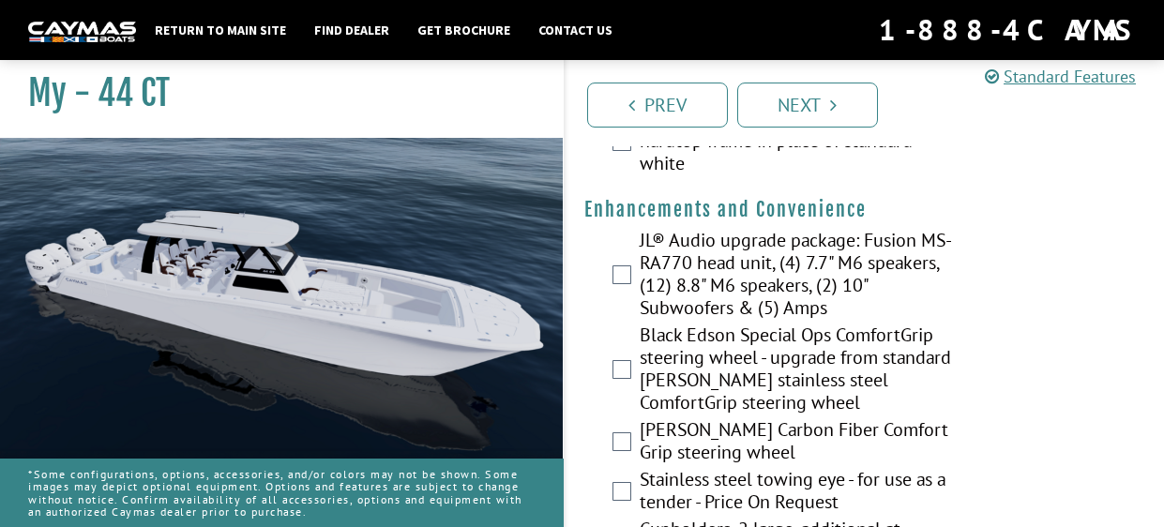
scroll to position [528, 0]
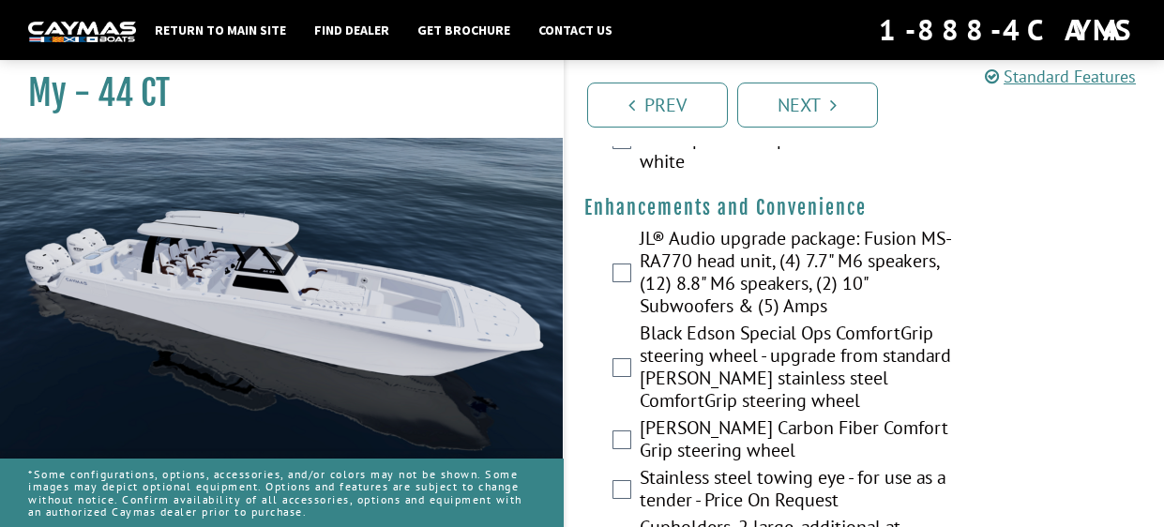
click at [654, 272] on label "JL® Audio upgrade package: Fusion MS-RA770 head unit, (4) 7.7" M6 speakers, (12…" at bounding box center [797, 274] width 314 height 95
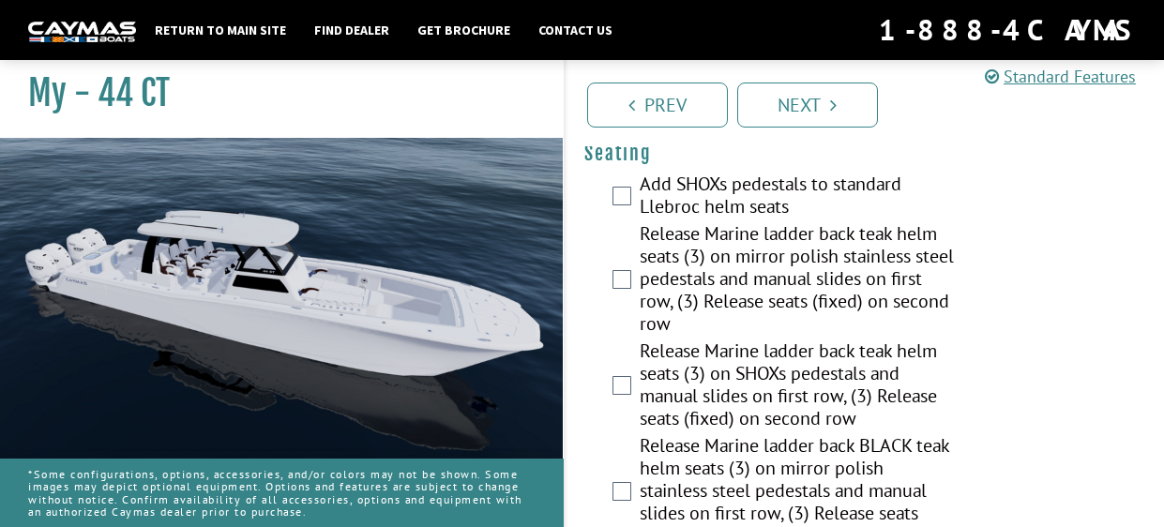
scroll to position [1720, 0]
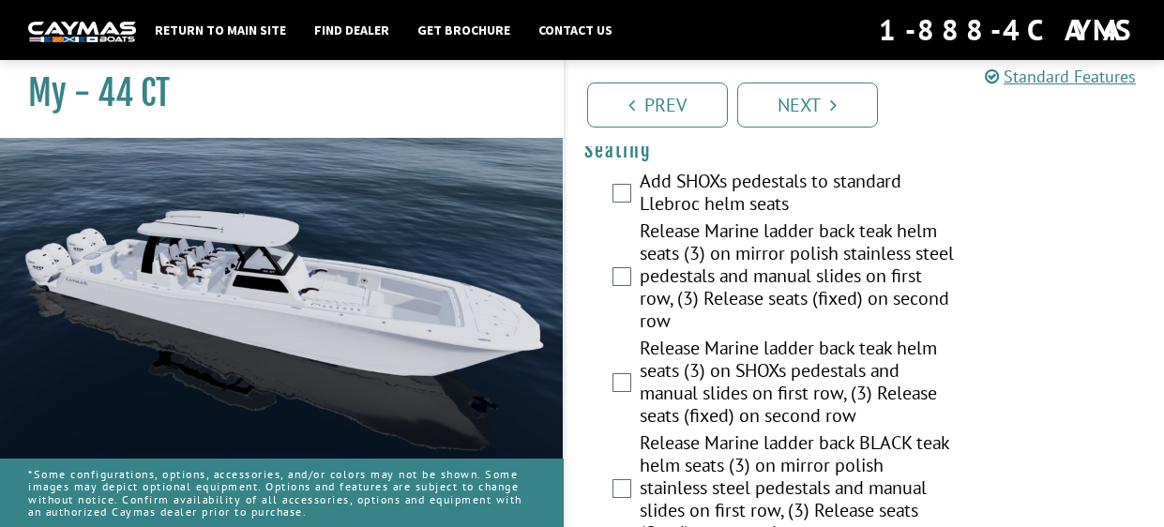
click at [241, 45] on nav "Return to main site Find Dealer Get Brochure Contact Us 1-888-4CAYMAS" at bounding box center [582, 29] width 1108 height 41
click at [242, 36] on link "Return to main site" at bounding box center [220, 30] width 150 height 24
